Goal: Task Accomplishment & Management: Use online tool/utility

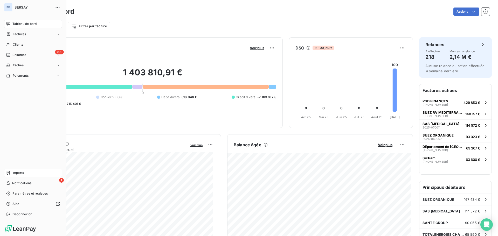
click at [21, 172] on span "Imports" at bounding box center [17, 173] width 11 height 5
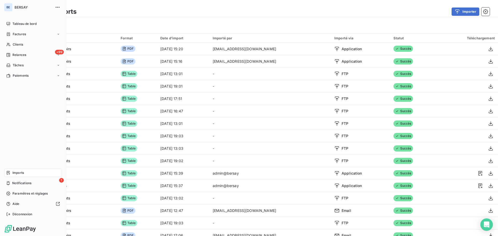
click at [15, 173] on span "Imports" at bounding box center [17, 173] width 11 height 5
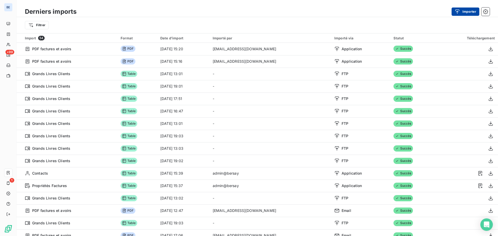
click at [463, 11] on button "Importer" at bounding box center [466, 12] width 28 height 8
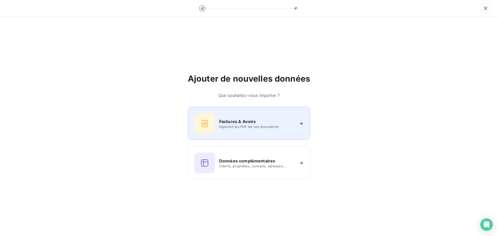
click at [250, 116] on div "Factures & Avoirs Importez les PDF de vos documents" at bounding box center [248, 123] width 109 height 21
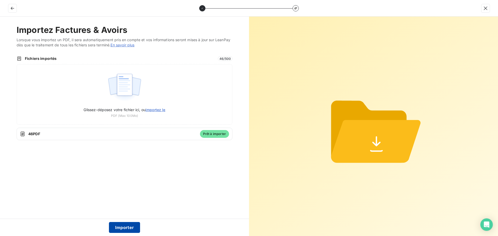
click at [125, 229] on button "Importer" at bounding box center [124, 227] width 31 height 11
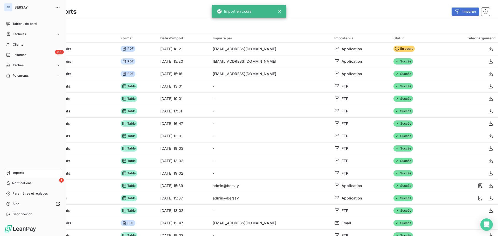
click at [19, 174] on span "Imports" at bounding box center [17, 173] width 11 height 5
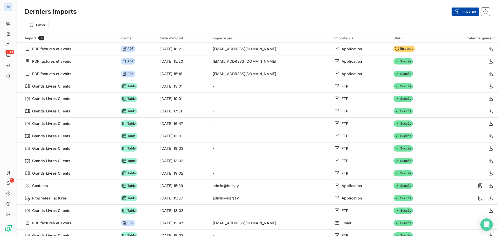
click at [459, 11] on icon "button" at bounding box center [457, 11] width 5 height 5
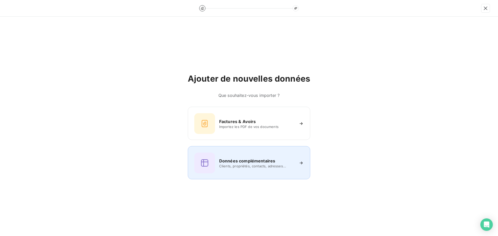
click at [239, 162] on h6 "Données complémentaires" at bounding box center [247, 161] width 56 height 6
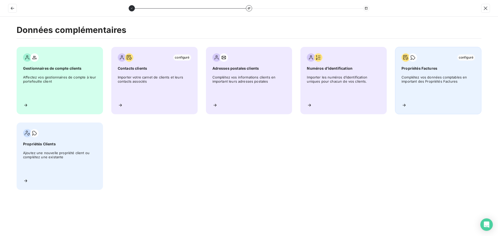
click at [423, 75] on span "Complétez vos données comptables en important des Propriétés Factures" at bounding box center [437, 86] width 73 height 23
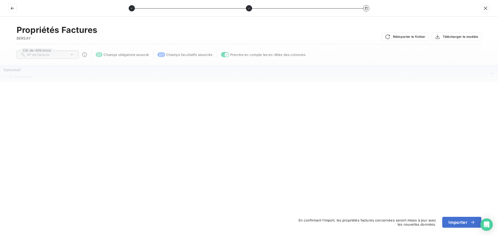
drag, startPoint x: 160, startPoint y: 81, endPoint x: 87, endPoint y: 71, distance: 73.6
click at [159, 81] on div "Colonne1 N° de facture" at bounding box center [249, 74] width 497 height 16
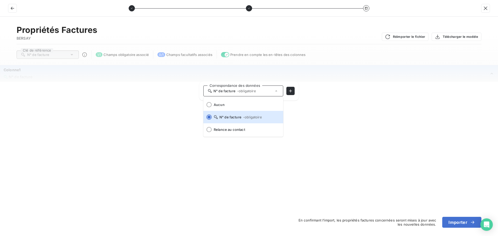
click at [22, 71] on div "Colonne1" at bounding box center [247, 69] width 486 height 5
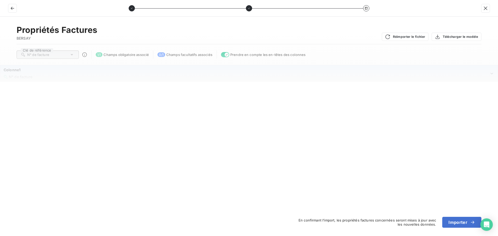
click at [82, 71] on div "Colonne1" at bounding box center [247, 69] width 486 height 5
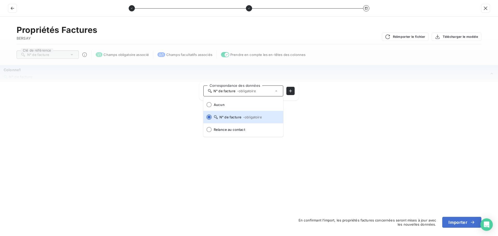
click at [24, 71] on div "Colonne1" at bounding box center [247, 69] width 486 height 5
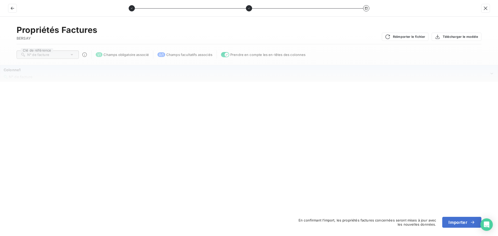
click at [78, 72] on div "Colonne1" at bounding box center [247, 69] width 486 height 5
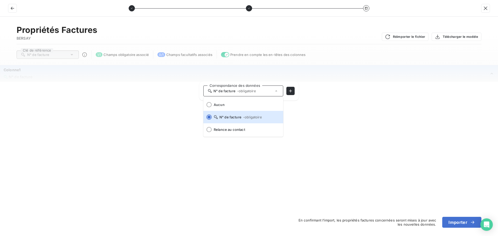
click at [44, 40] on span "BERSAY" at bounding box center [57, 38] width 81 height 5
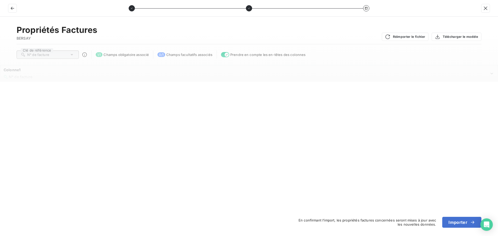
click at [33, 55] on span "N° de facture" at bounding box center [38, 55] width 22 height 4
click at [407, 35] on button "Réimporter le fichier" at bounding box center [405, 37] width 47 height 8
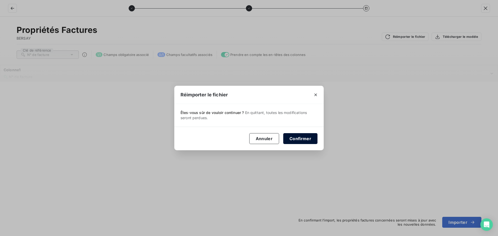
click at [304, 139] on button "Confirmer" at bounding box center [300, 138] width 34 height 11
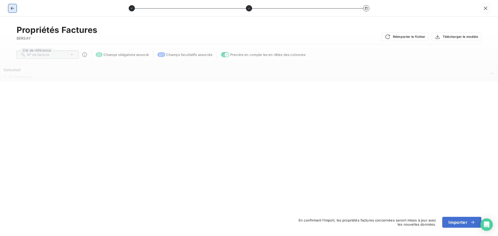
click at [11, 8] on icon "button" at bounding box center [12, 8] width 3 height 3
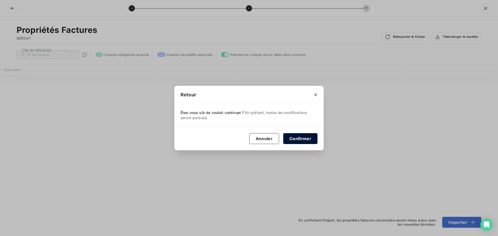
click at [295, 138] on button "Confirmer" at bounding box center [300, 138] width 34 height 11
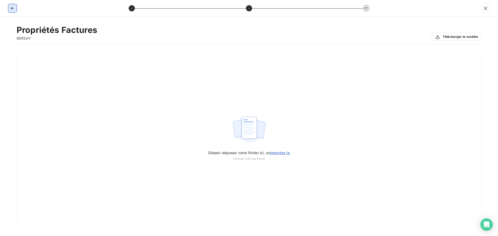
click at [12, 6] on icon "button" at bounding box center [12, 8] width 5 height 5
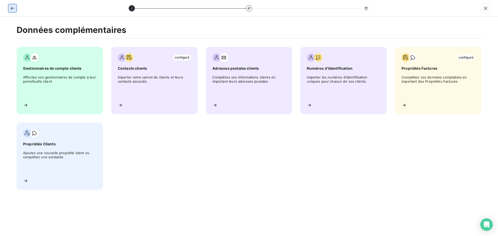
click at [11, 8] on icon "button" at bounding box center [12, 8] width 3 height 3
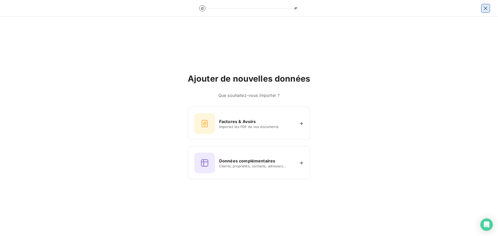
click at [486, 8] on icon "button" at bounding box center [485, 7] width 3 height 3
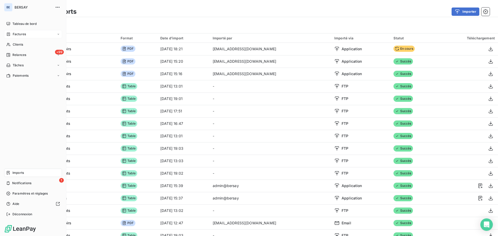
click at [16, 33] on span "Factures" at bounding box center [19, 34] width 13 height 5
click at [29, 46] on div "Factures" at bounding box center [36, 44] width 52 height 8
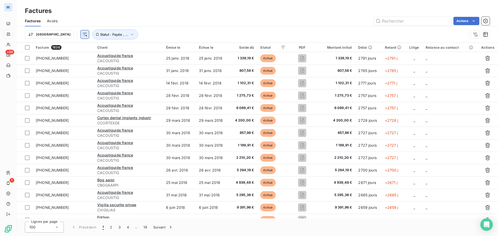
click at [55, 33] on html "BE +99 1 Factures Factures Avoirs Actions Trier Statut : Payée , ... Facture 18…" at bounding box center [249, 118] width 498 height 236
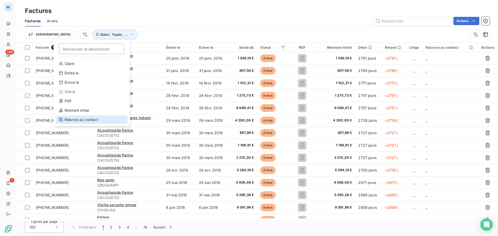
click at [72, 117] on div "Relance au contact" at bounding box center [92, 120] width 72 height 8
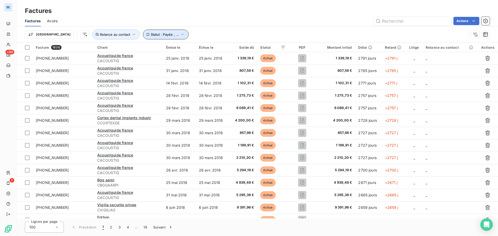
click at [181, 35] on icon "button" at bounding box center [182, 35] width 2 height 2
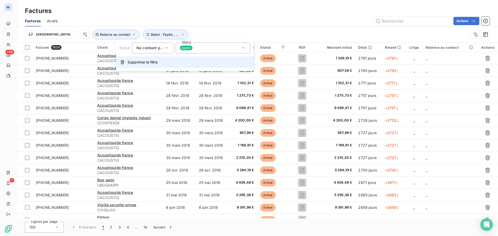
click at [154, 62] on span "Supprimer le filtre" at bounding box center [143, 62] width 30 height 5
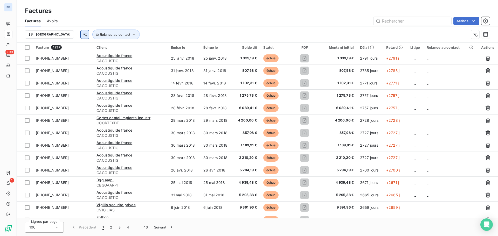
click at [59, 35] on html "BE +99 1 Factures Factures Avoirs Actions Trier Relance au contact Facture 4237…" at bounding box center [249, 118] width 498 height 236
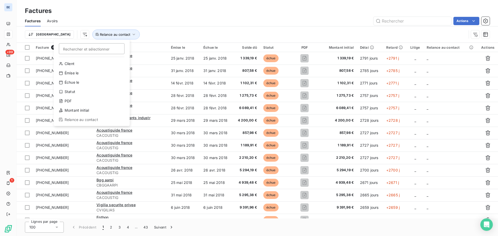
click at [80, 119] on div "Relance au contact" at bounding box center [92, 120] width 72 height 8
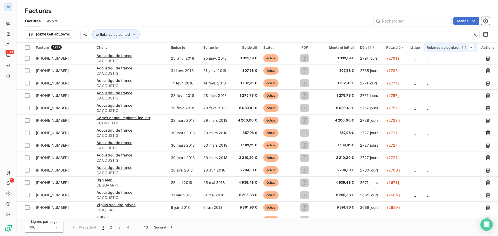
click at [441, 47] on div "Relance au contact" at bounding box center [451, 47] width 48 height 4
click at [412, 61] on div at bounding box center [431, 61] width 75 height 11
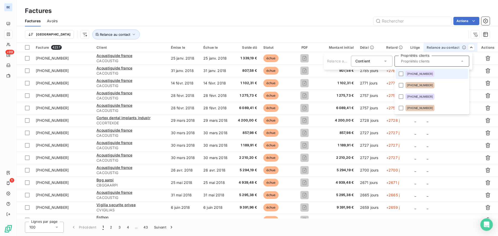
click at [407, 74] on span "[PHONE_NUMBER]" at bounding box center [420, 73] width 26 height 3
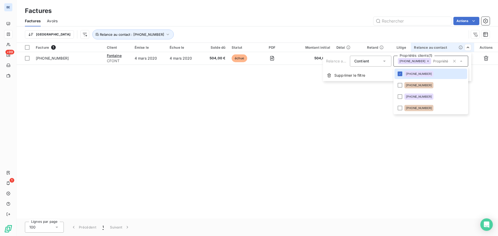
click at [426, 61] on icon at bounding box center [427, 61] width 3 height 3
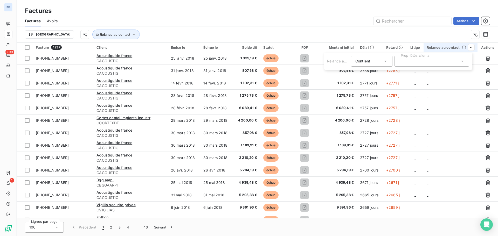
click at [422, 63] on div at bounding box center [431, 61] width 75 height 11
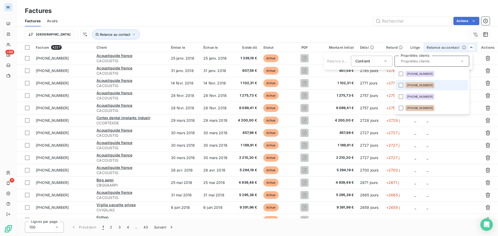
click at [408, 86] on span "[PHONE_NUMBER]" at bounding box center [420, 85] width 26 height 3
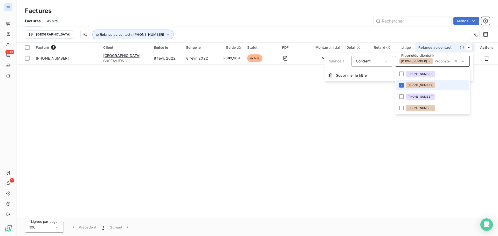
click at [407, 85] on div "[PHONE_NUMBER]" at bounding box center [420, 85] width 29 height 6
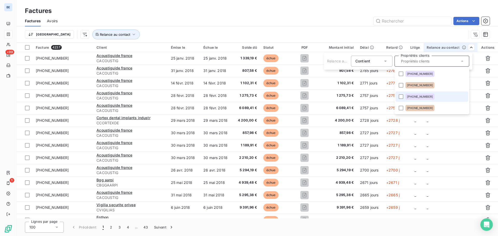
click at [417, 96] on span "[PHONE_NUMBER]" at bounding box center [420, 96] width 26 height 3
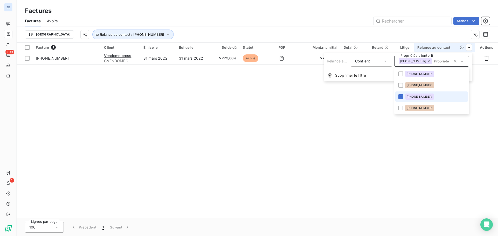
click at [411, 95] on span "[PHONE_NUMBER]" at bounding box center [420, 96] width 26 height 3
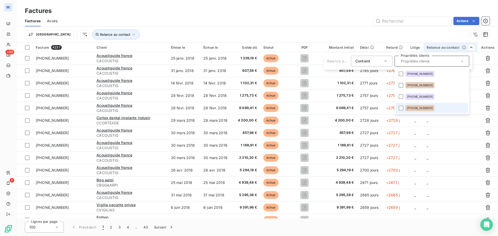
click at [411, 108] on span "[PHONE_NUMBER]" at bounding box center [420, 108] width 26 height 3
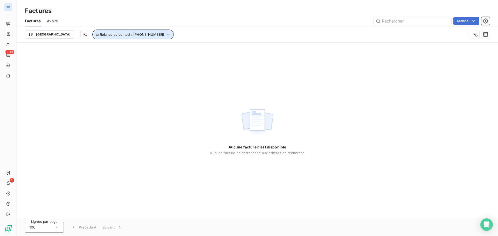
click at [165, 36] on icon "button" at bounding box center [167, 34] width 5 height 5
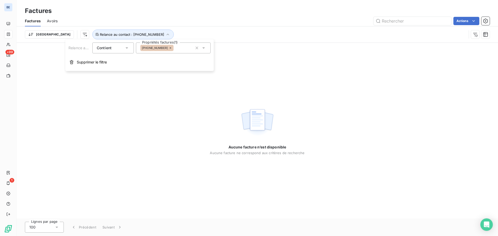
click at [155, 47] on span "[PHONE_NUMBER]" at bounding box center [155, 47] width 26 height 3
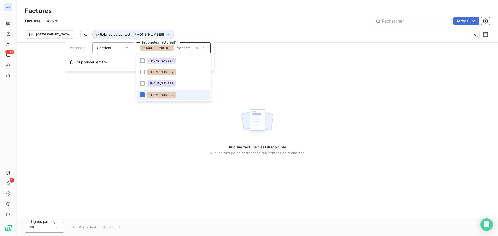
click at [157, 96] on span "[PHONE_NUMBER]" at bounding box center [161, 94] width 26 height 3
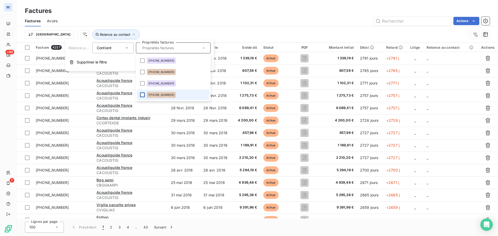
click at [143, 94] on div at bounding box center [142, 95] width 5 height 5
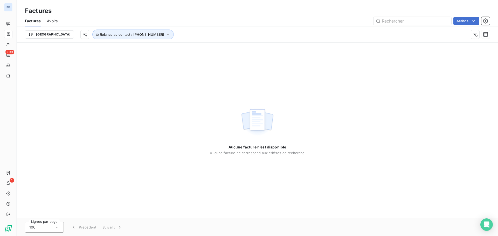
click at [294, 18] on div "Actions" at bounding box center [277, 21] width 426 height 8
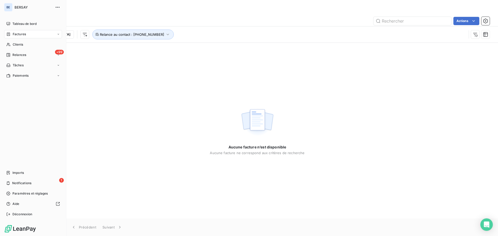
click at [18, 35] on span "Factures" at bounding box center [19, 34] width 13 height 5
click at [23, 46] on span "Factures" at bounding box center [18, 44] width 13 height 5
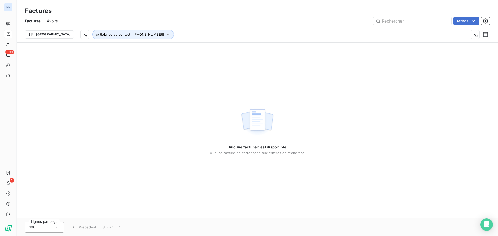
click at [65, 34] on div "Trier Relance au contact : [PHONE_NUMBER]" at bounding box center [246, 35] width 442 height 10
drag, startPoint x: 110, startPoint y: 32, endPoint x: 135, endPoint y: 33, distance: 25.5
click at [110, 32] on button "Relance au contact : [PHONE_NUMBER]" at bounding box center [132, 35] width 81 height 10
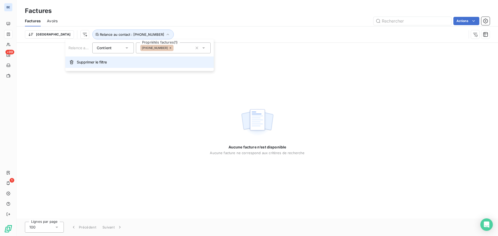
click at [100, 61] on span "Supprimer le filtre" at bounding box center [92, 62] width 30 height 5
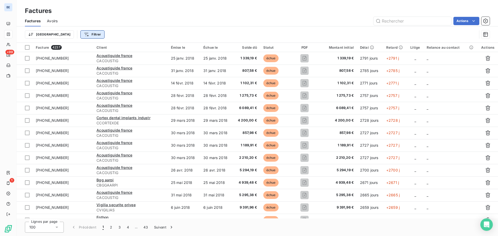
click at [68, 36] on html "BE +99 1 Factures Factures Avoirs Actions Trier Filtrer Facture 4237 Client Émi…" at bounding box center [249, 118] width 498 height 236
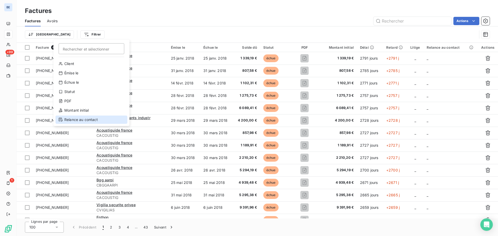
click at [78, 118] on div "Relance au contact" at bounding box center [92, 120] width 72 height 8
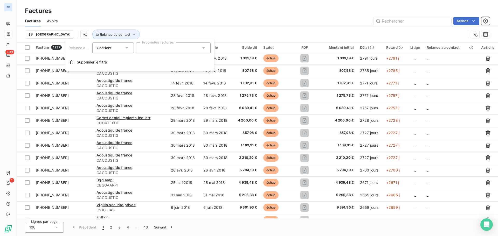
click at [129, 46] on icon at bounding box center [126, 47] width 5 height 5
click at [160, 50] on div at bounding box center [173, 48] width 75 height 11
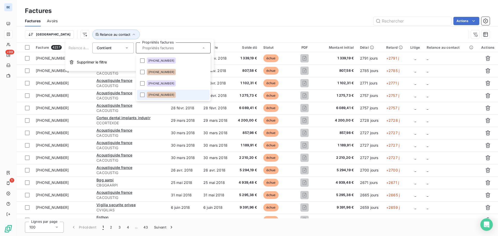
click at [154, 95] on span "[PHONE_NUMBER]" at bounding box center [161, 94] width 26 height 3
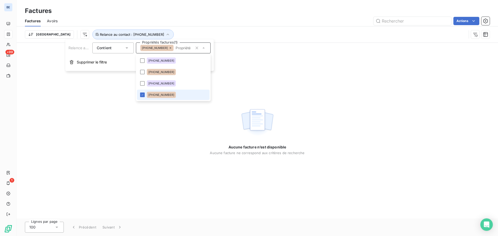
click at [153, 94] on span "[PHONE_NUMBER]" at bounding box center [161, 94] width 26 height 3
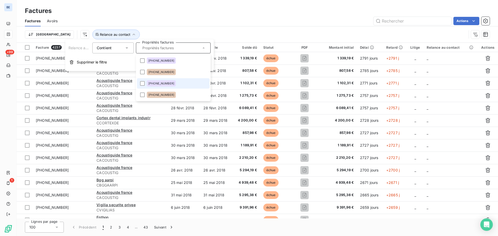
click at [152, 82] on span "[PHONE_NUMBER]" at bounding box center [161, 83] width 26 height 3
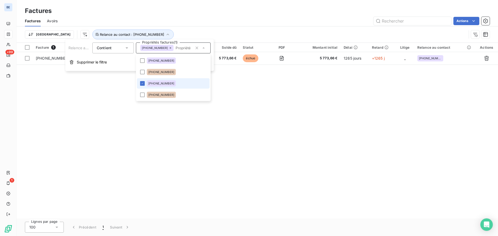
click at [155, 83] on span "[PHONE_NUMBER]" at bounding box center [161, 83] width 26 height 3
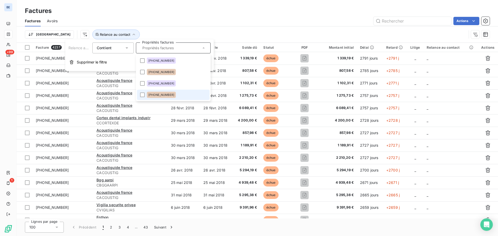
click at [151, 94] on span "[PHONE_NUMBER]" at bounding box center [161, 94] width 26 height 3
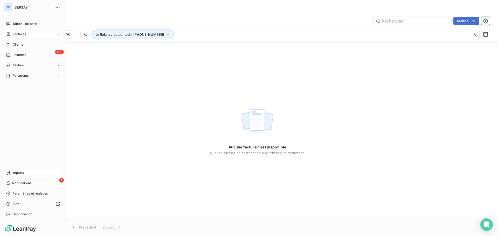
click at [15, 171] on span "Imports" at bounding box center [17, 173] width 11 height 5
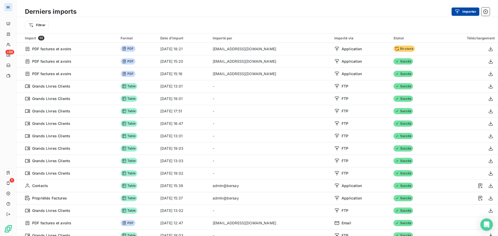
click at [463, 11] on button "Importer" at bounding box center [466, 12] width 28 height 8
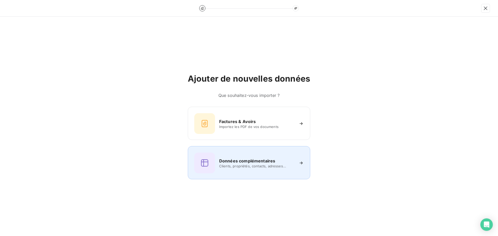
click at [243, 164] on span "Clients, propriétés, contacts, adresses..." at bounding box center [256, 166] width 75 height 4
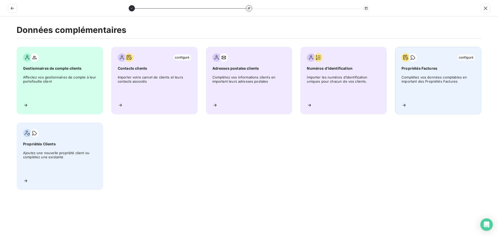
click at [411, 78] on span "Complétez vos données comptables en important des Propriétés Factures" at bounding box center [437, 86] width 73 height 23
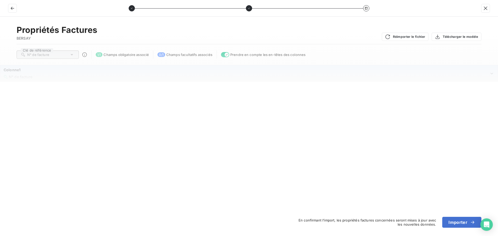
click at [108, 73] on div "Colonne1 N° de facture" at bounding box center [247, 73] width 486 height 12
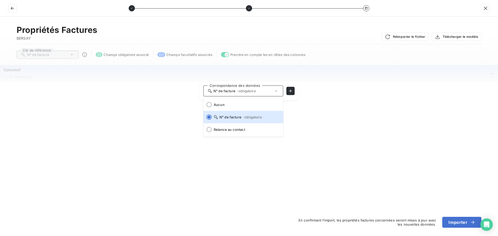
click at [193, 74] on div "N° de facture" at bounding box center [247, 76] width 486 height 5
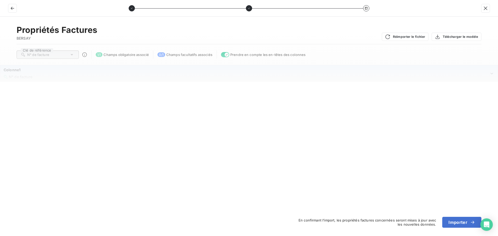
drag, startPoint x: 283, startPoint y: 74, endPoint x: 294, endPoint y: 74, distance: 10.6
click at [284, 74] on div "N° de facture" at bounding box center [247, 76] width 486 height 5
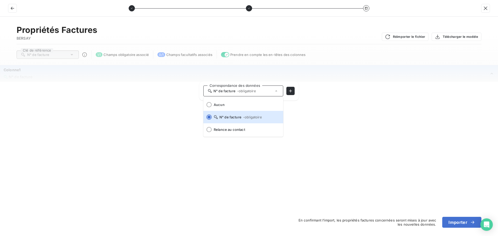
click at [360, 75] on div "N° de facture" at bounding box center [247, 76] width 486 height 5
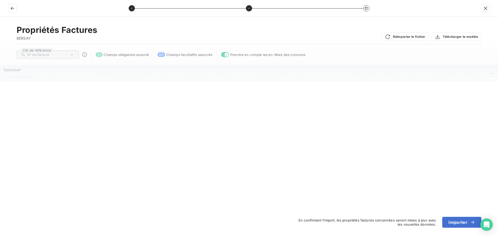
click at [460, 76] on div "N° de facture" at bounding box center [247, 76] width 486 height 5
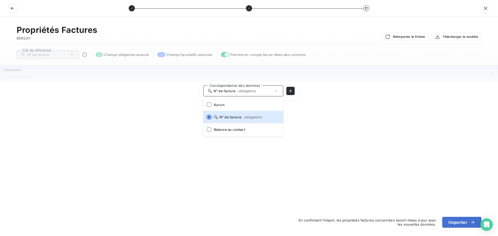
click at [491, 72] on icon "Colonne1" at bounding box center [491, 73] width 5 height 5
